Goal: Transaction & Acquisition: Obtain resource

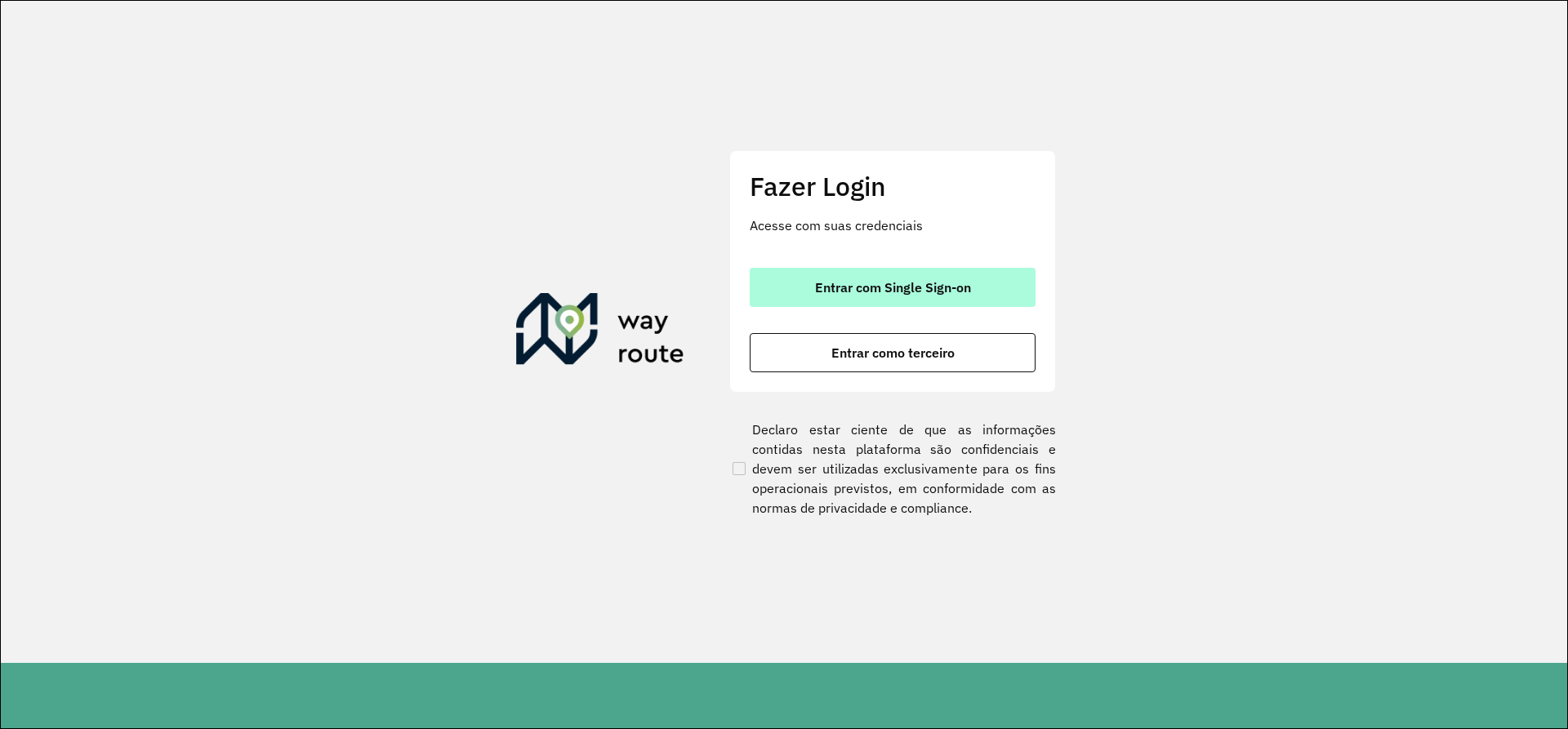
click at [842, 278] on button "Entrar com Single Sign-on" at bounding box center [892, 287] width 286 height 39
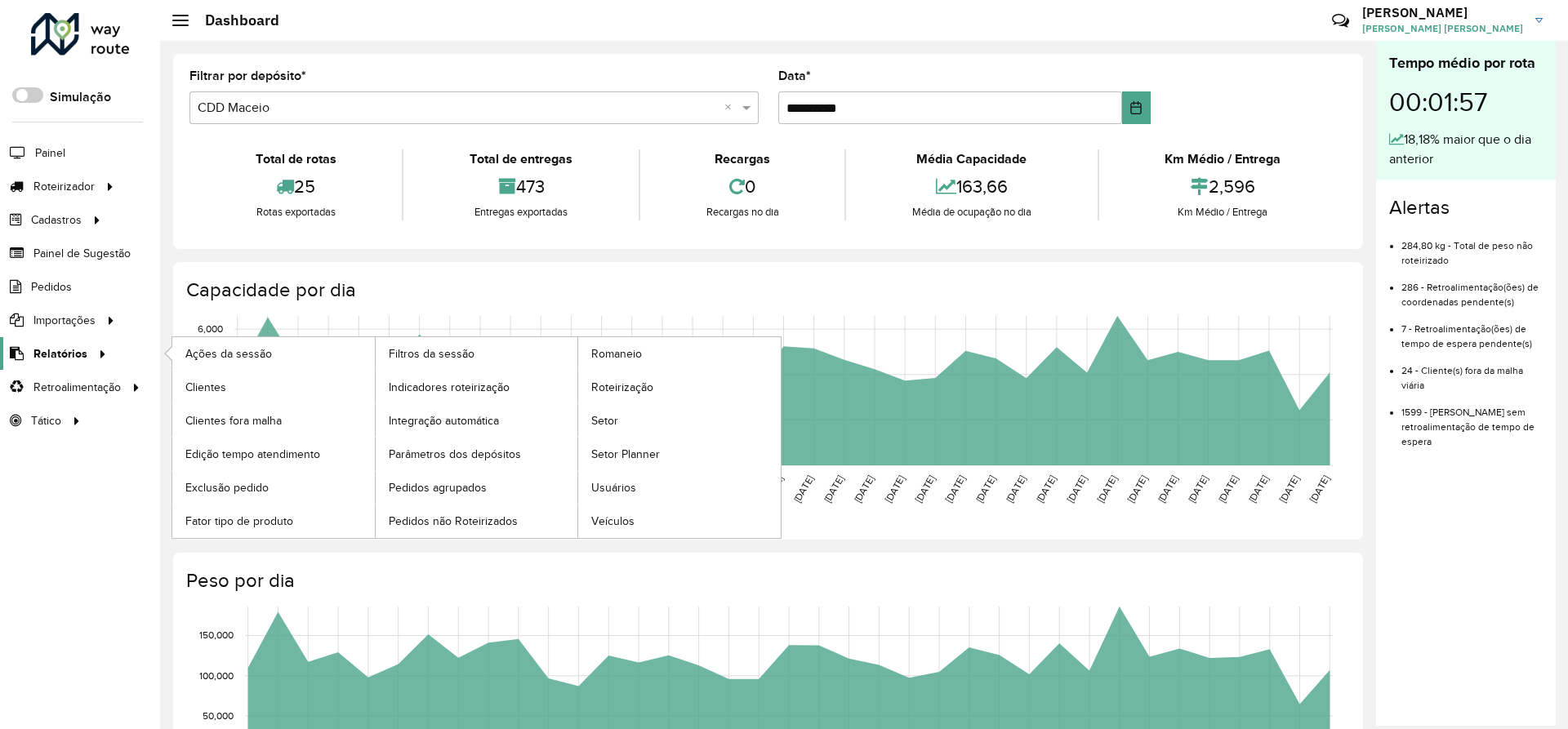
click at [58, 353] on span "Relatórios" at bounding box center [61, 353] width 54 height 17
click at [205, 387] on span "Clientes" at bounding box center [207, 387] width 44 height 17
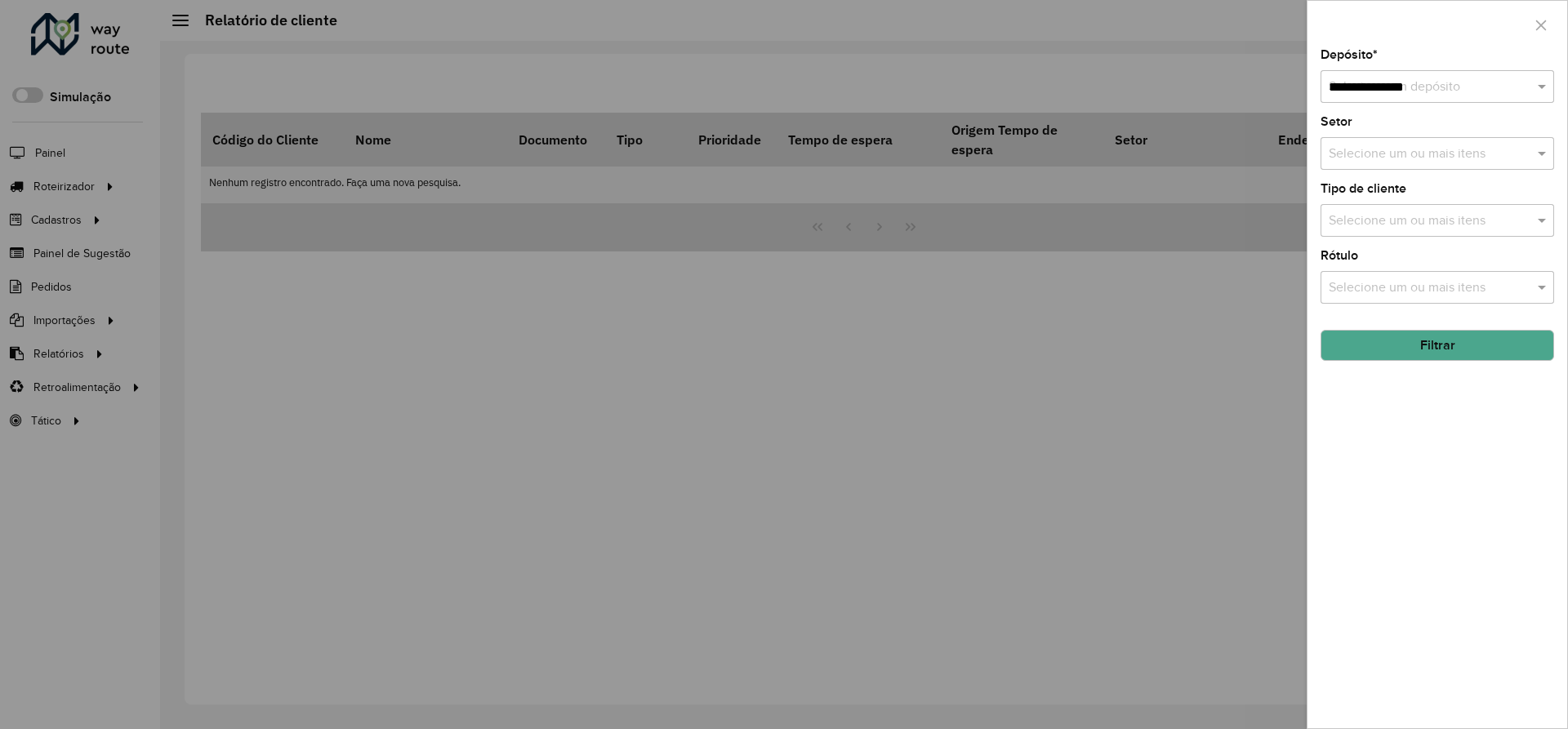
type input "**********"
click at [1390, 336] on button "Filtrar" at bounding box center [1438, 345] width 234 height 31
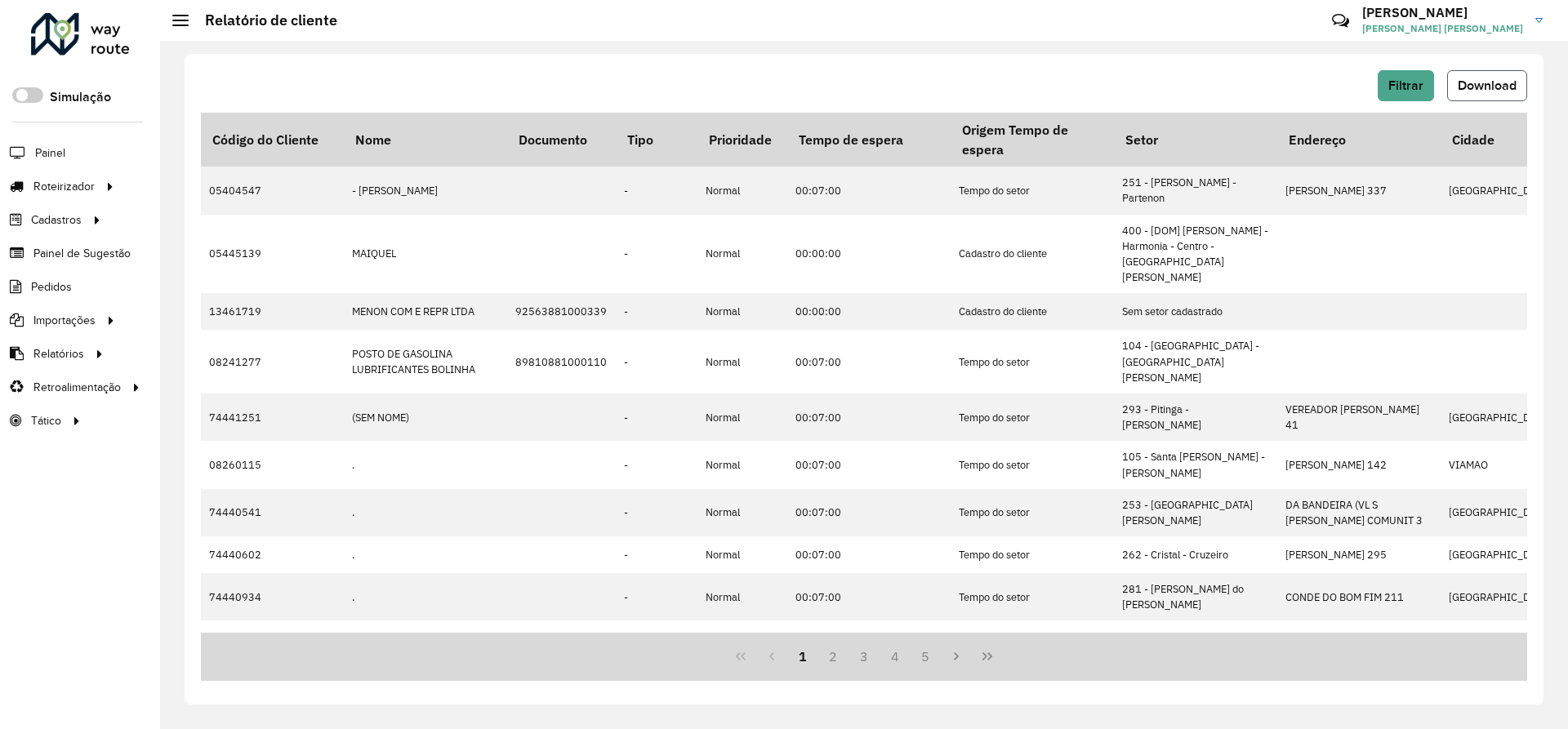
click at [1490, 77] on button "Download" at bounding box center [1488, 86] width 80 height 31
